Goal: Information Seeking & Learning: Learn about a topic

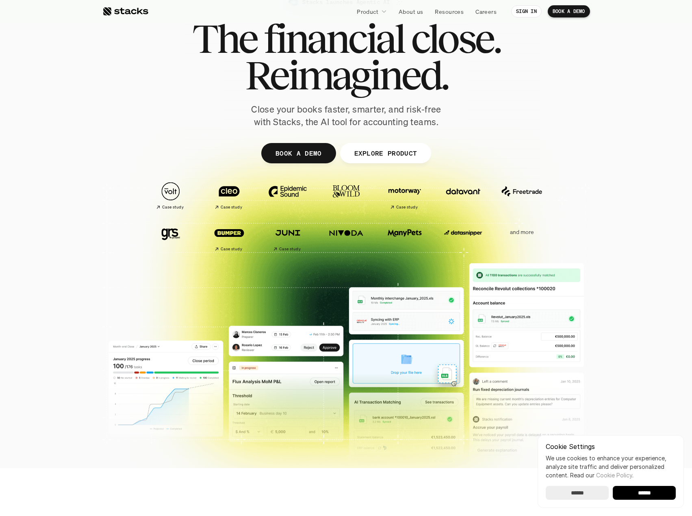
scroll to position [41, 0]
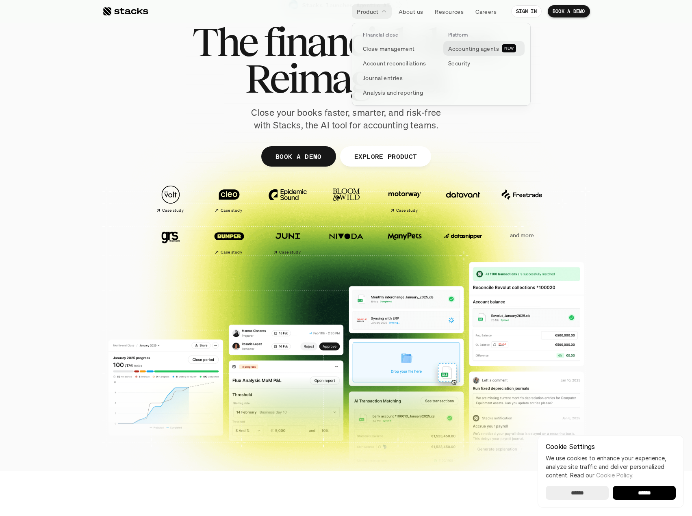
click at [468, 48] on p "Accounting agents" at bounding box center [473, 48] width 51 height 9
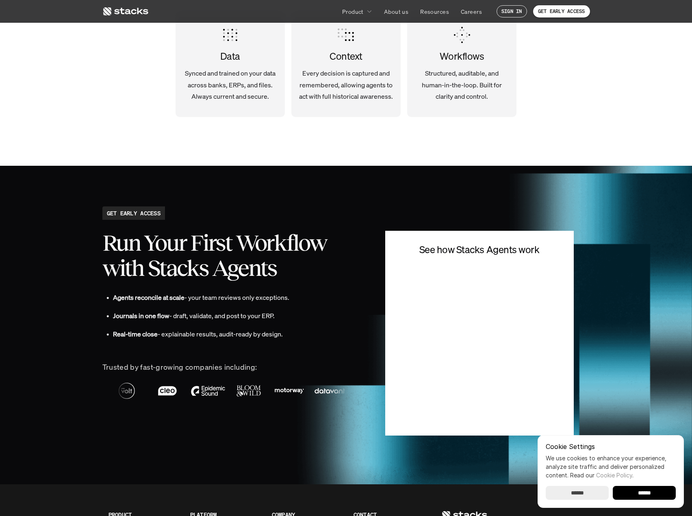
scroll to position [2016, 0]
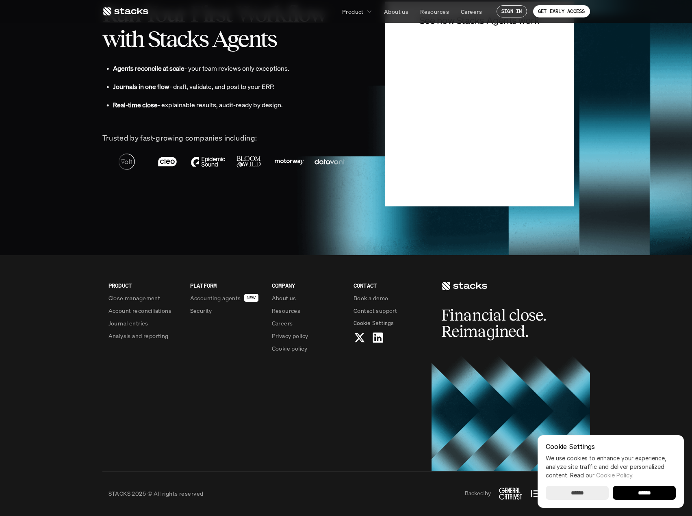
click at [140, 494] on p "STACKS 2025 © All rights reserved" at bounding box center [155, 493] width 95 height 9
click at [293, 299] on p "About us" at bounding box center [284, 298] width 24 height 9
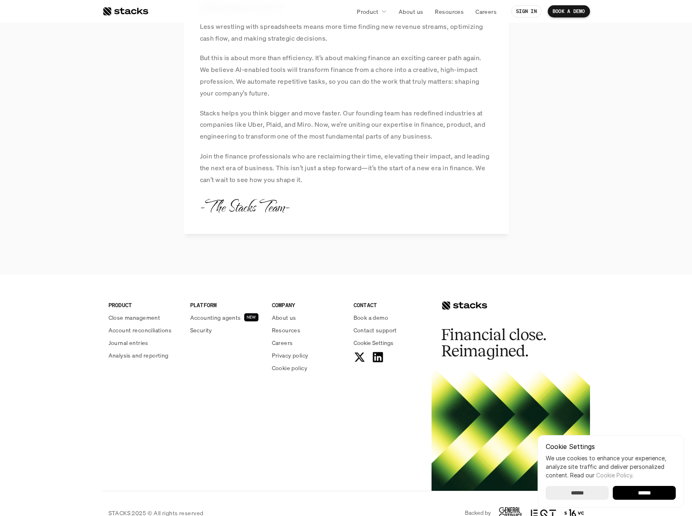
scroll to position [821, 0]
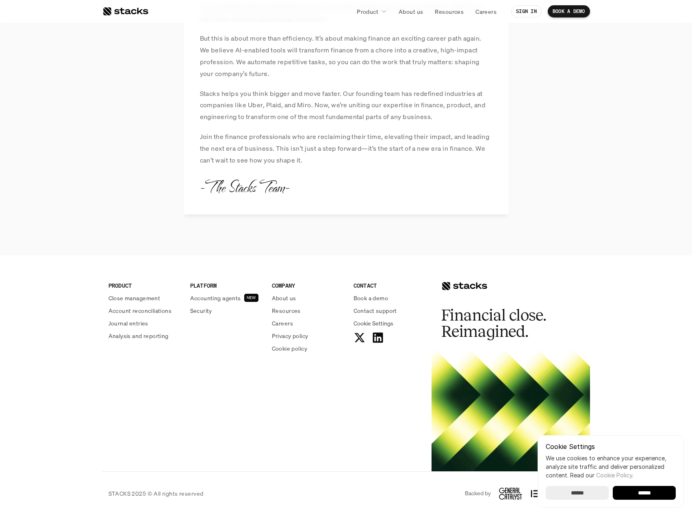
click at [651, 491] on input "******" at bounding box center [643, 493] width 63 height 14
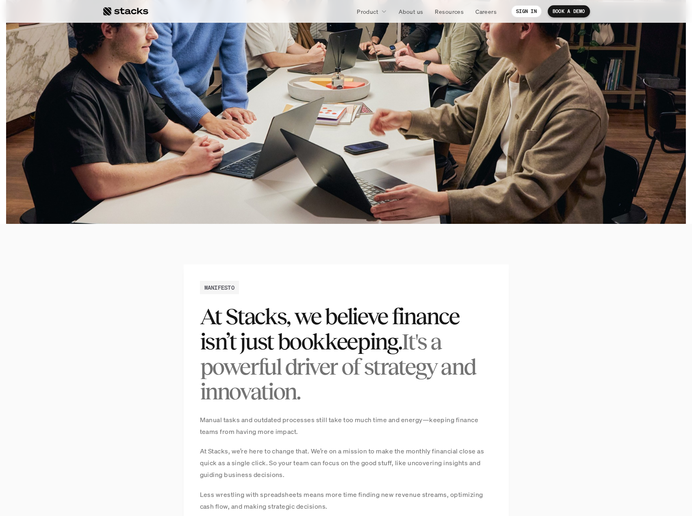
scroll to position [0, 0]
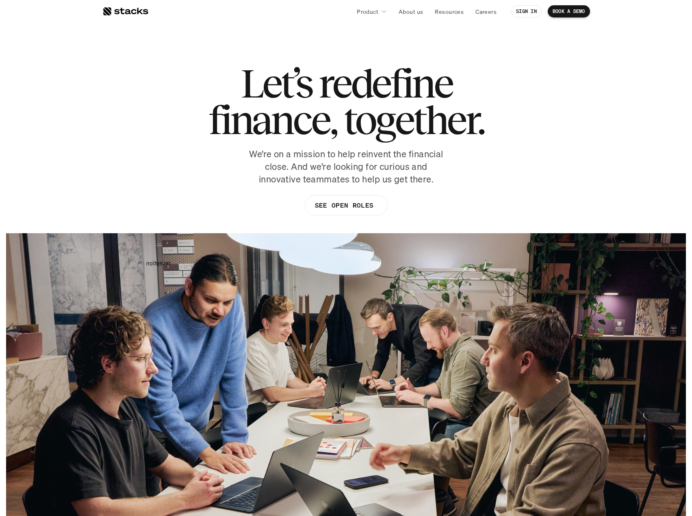
click at [249, 44] on div at bounding box center [345, 127] width 487 height 191
click at [134, 12] on div at bounding box center [125, 11] width 46 height 10
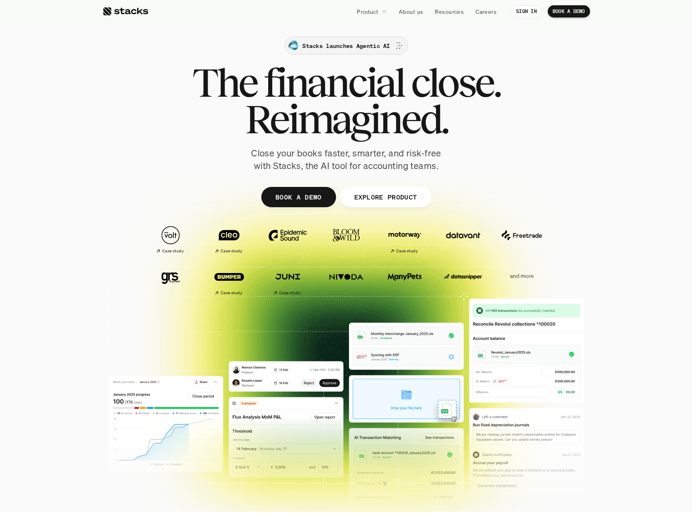
click at [364, 45] on p "Stacks launches Agentic AI" at bounding box center [345, 45] width 87 height 9
